Goal: Find specific page/section: Find specific page/section

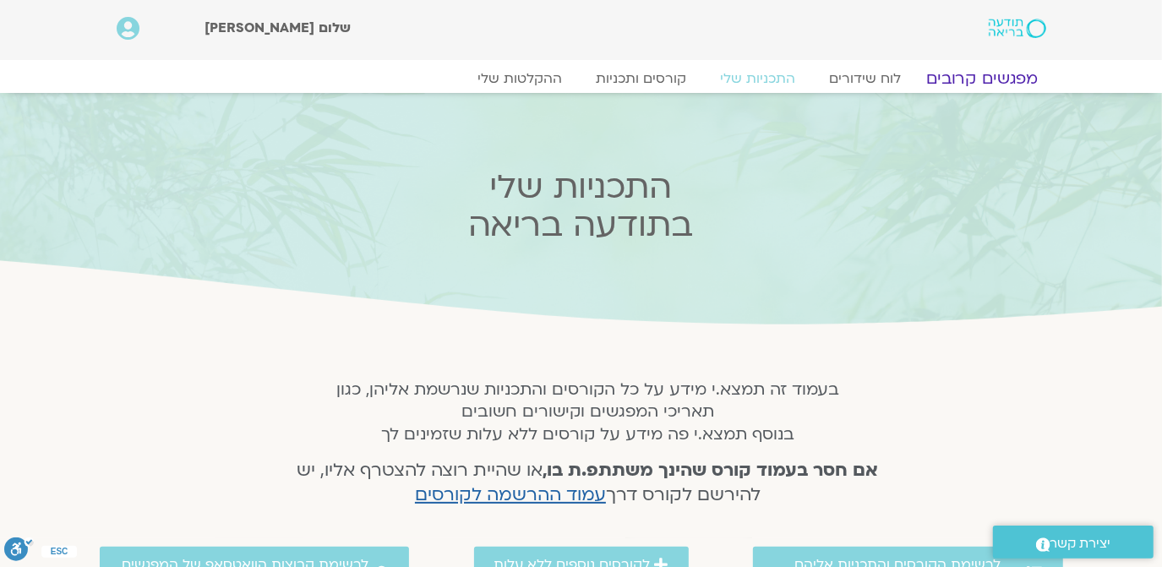
click at [978, 74] on link "מפגשים קרובים" at bounding box center [981, 78] width 153 height 20
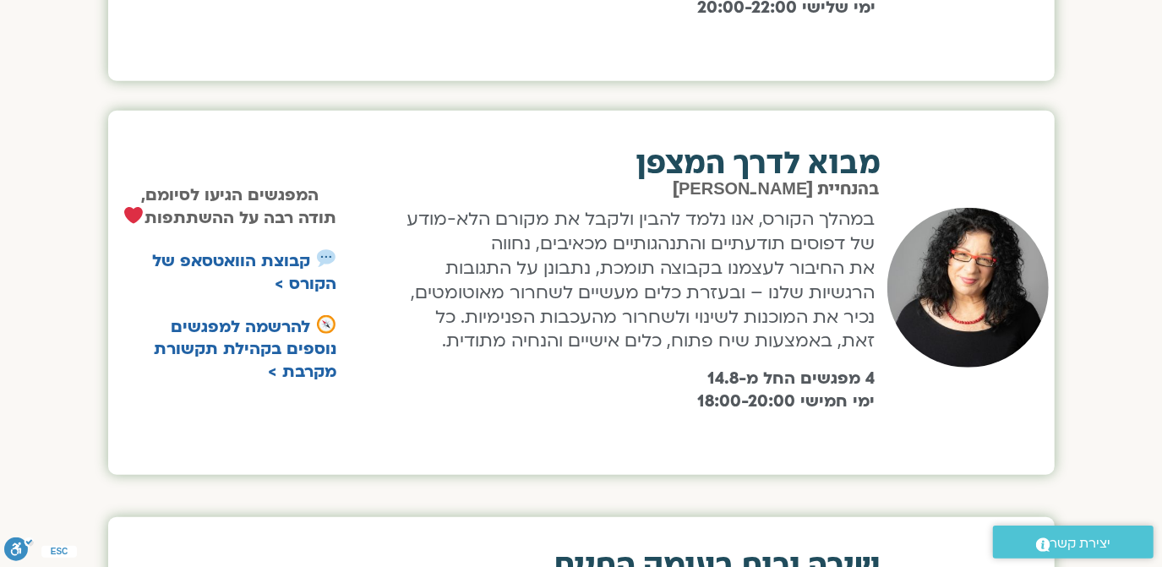
scroll to position [1024, 0]
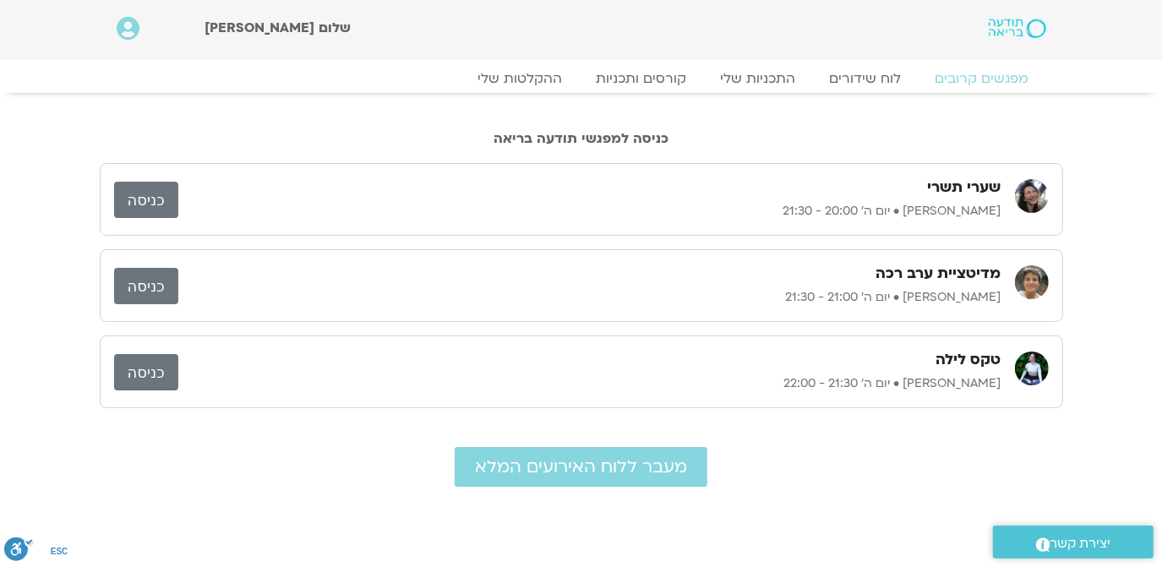
click at [143, 286] on link "כניסה" at bounding box center [146, 286] width 64 height 36
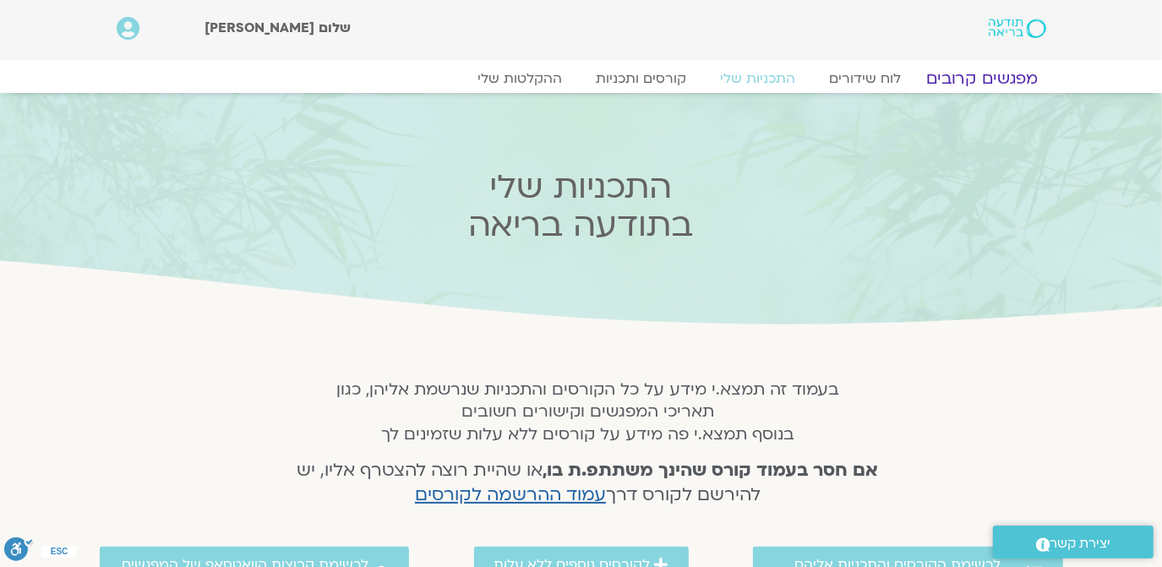
click at [994, 73] on link "מפגשים קרובים" at bounding box center [981, 78] width 153 height 20
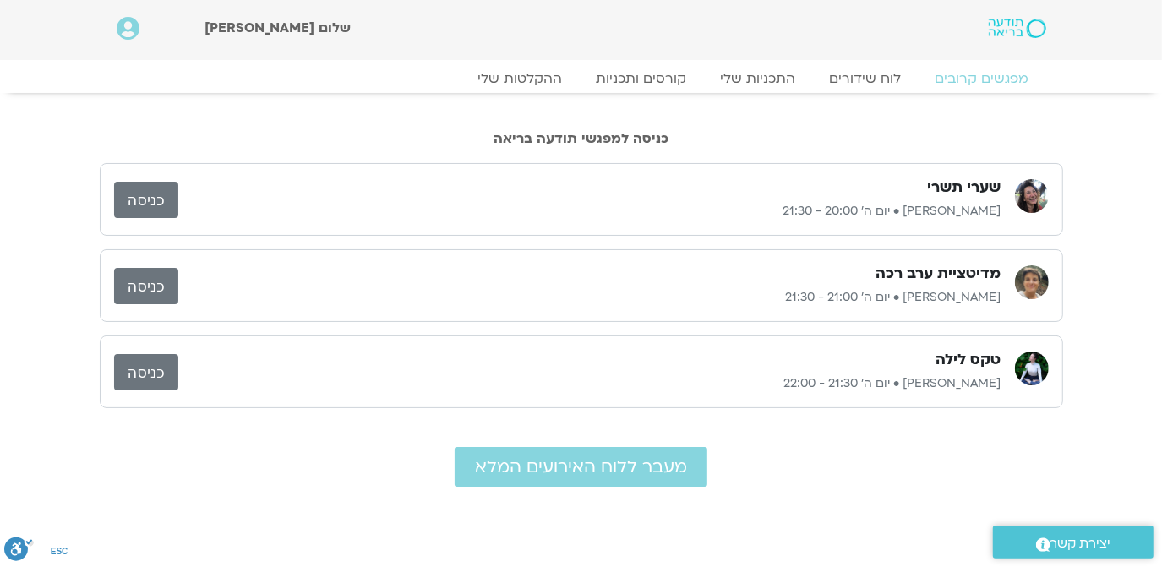
click at [150, 278] on link "כניסה" at bounding box center [146, 286] width 64 height 36
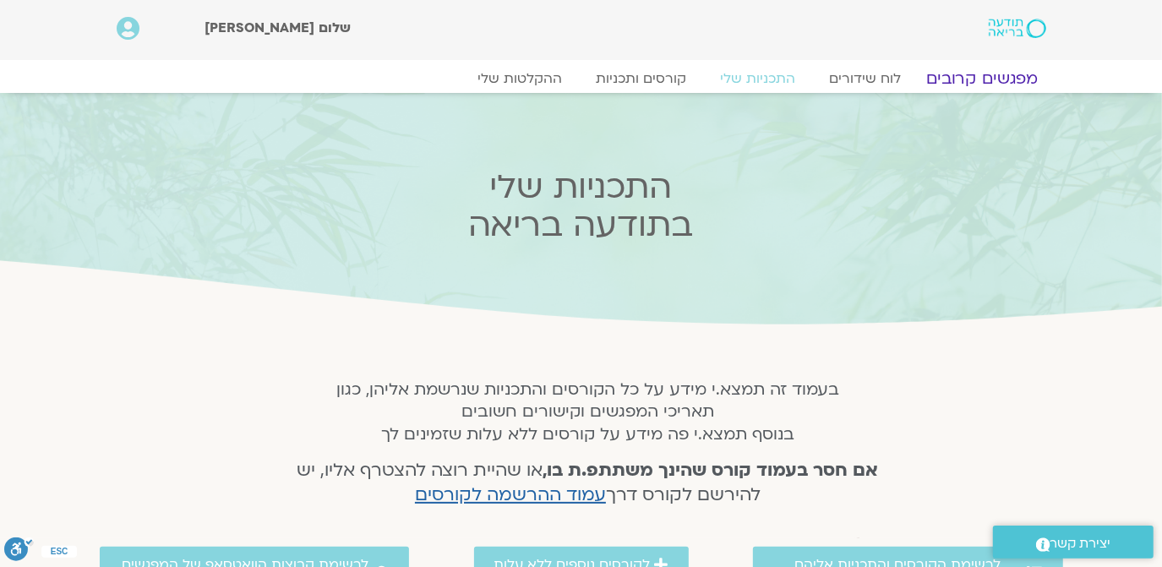
click at [994, 69] on link "מפגשים קרובים" at bounding box center [981, 78] width 153 height 20
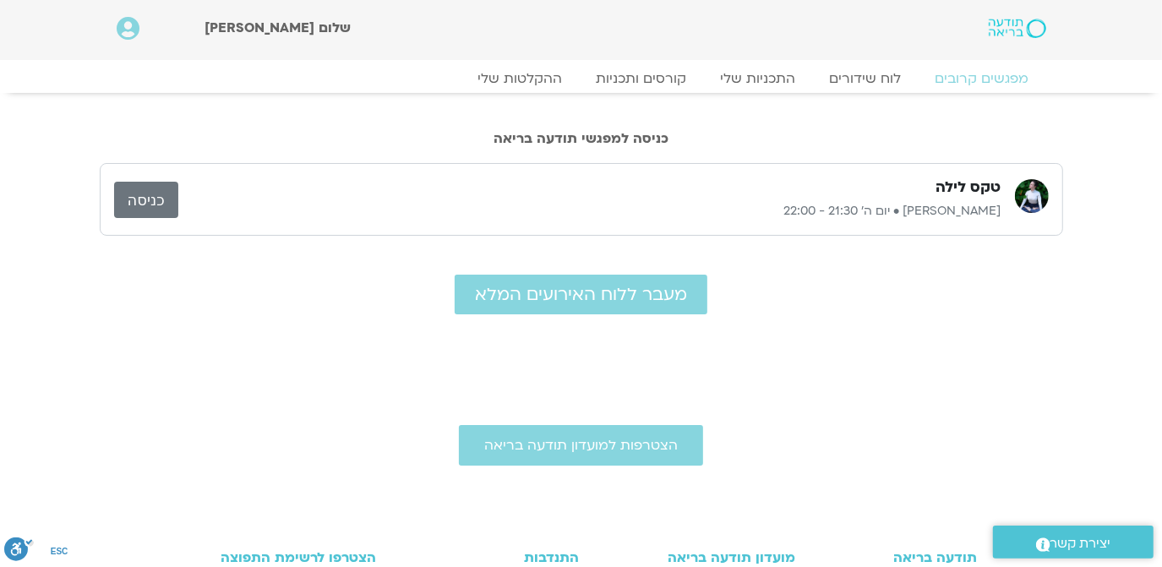
click at [140, 199] on link "כניסה" at bounding box center [146, 200] width 64 height 36
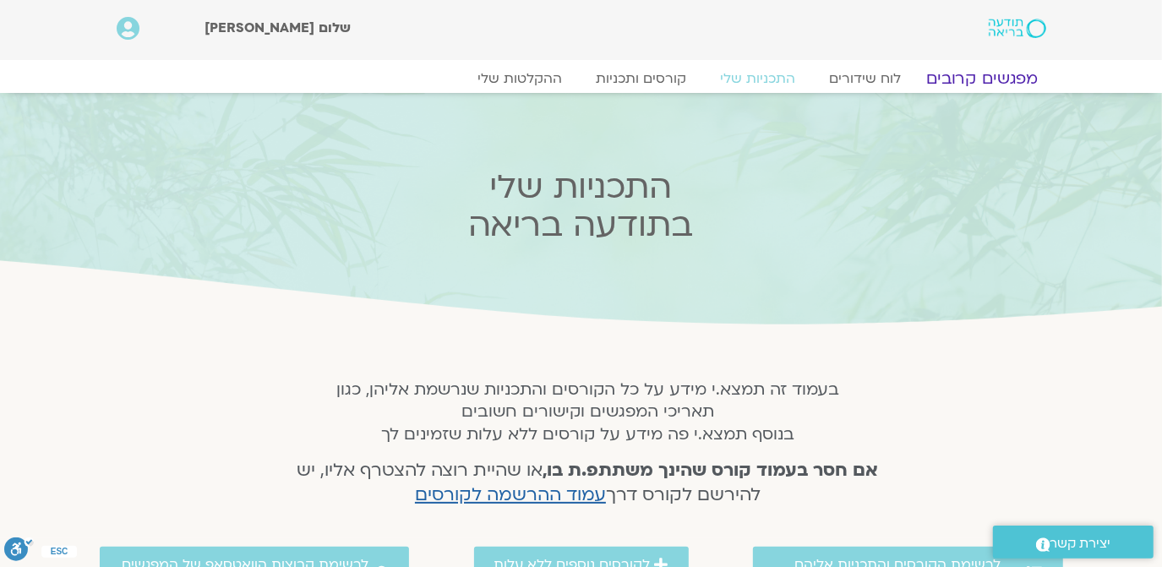
click at [991, 73] on link "מפגשים קרובים" at bounding box center [981, 78] width 153 height 20
